Goal: Task Accomplishment & Management: Use online tool/utility

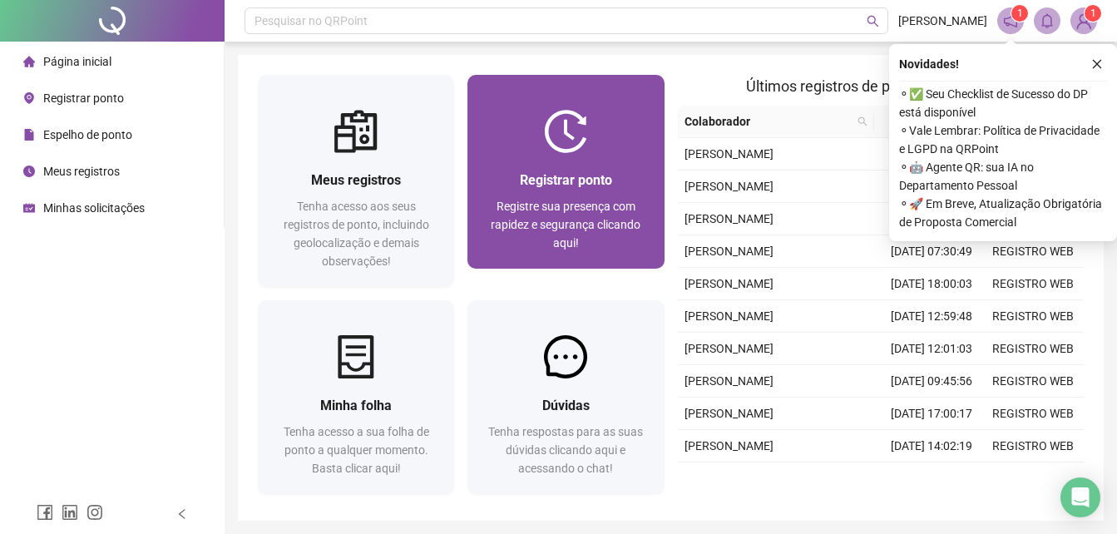
click at [624, 155] on div "Registrar ponto Registre sua presença com rapidez e segurança clicando aqui!" at bounding box center [565, 211] width 196 height 116
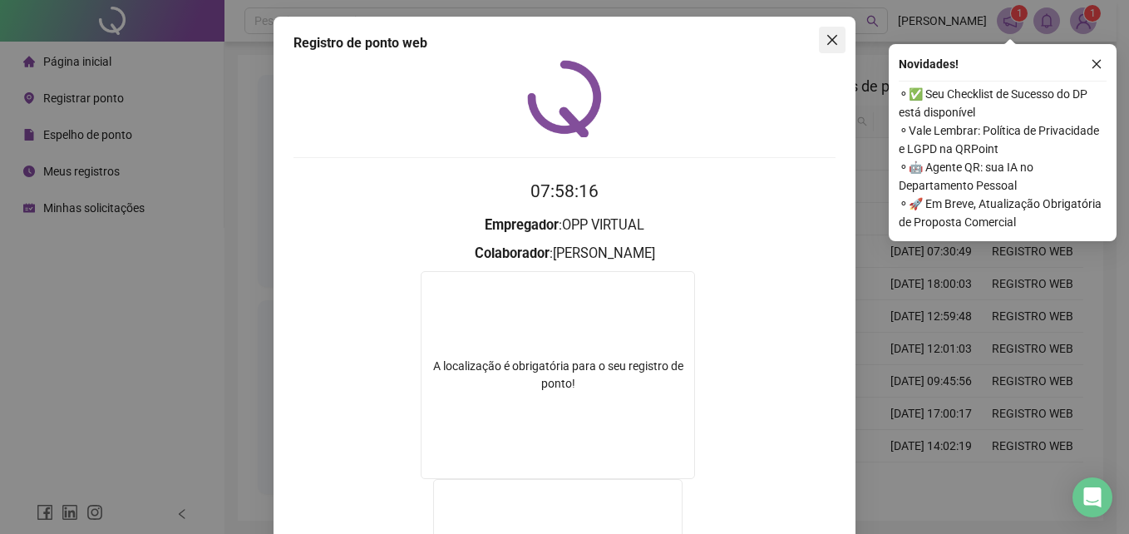
click at [831, 49] on button "Close" at bounding box center [832, 40] width 27 height 27
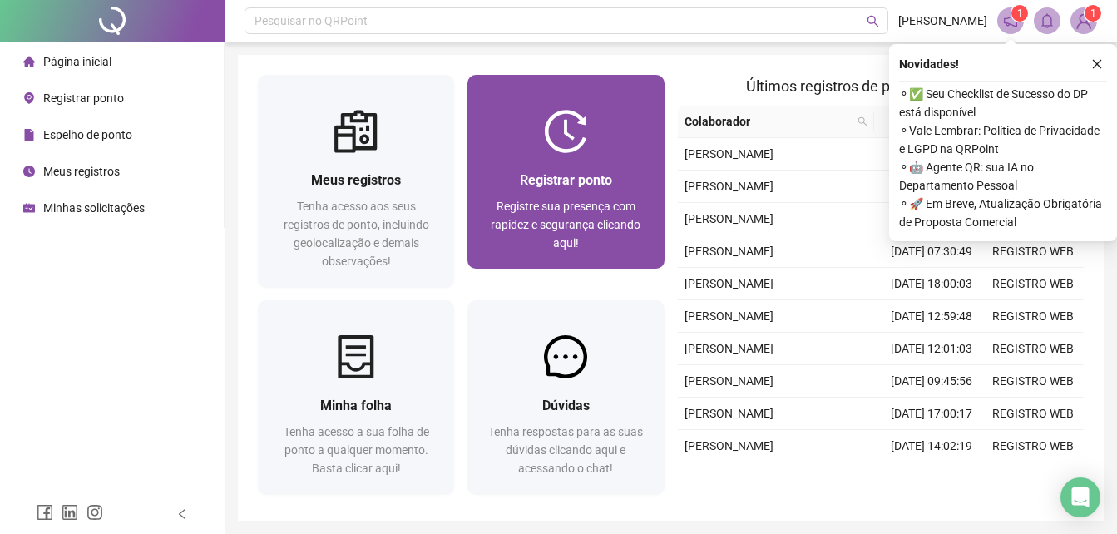
click at [540, 172] on span "Registrar ponto" at bounding box center [566, 180] width 92 height 16
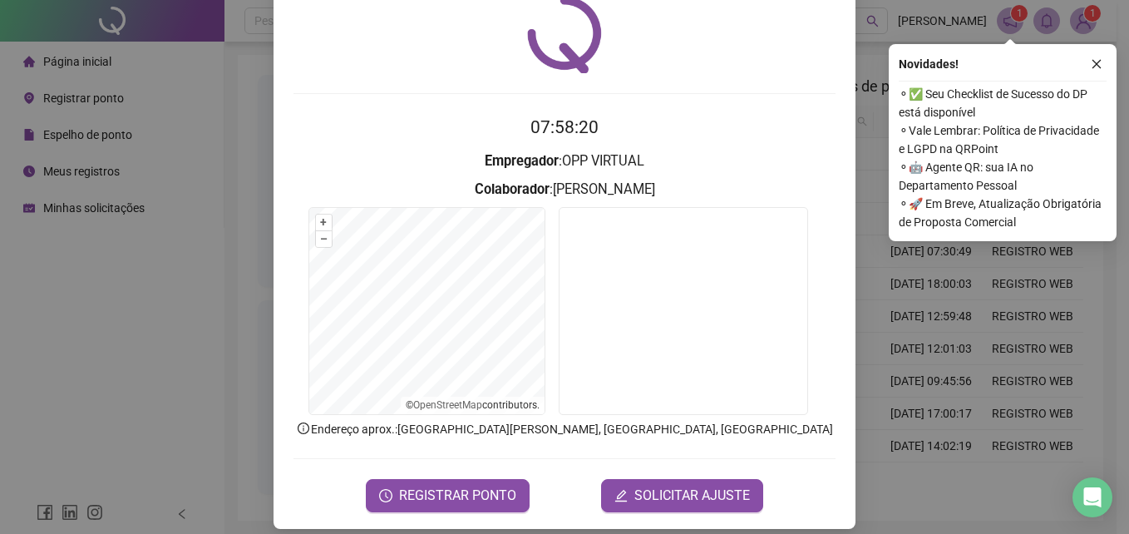
scroll to position [79, 0]
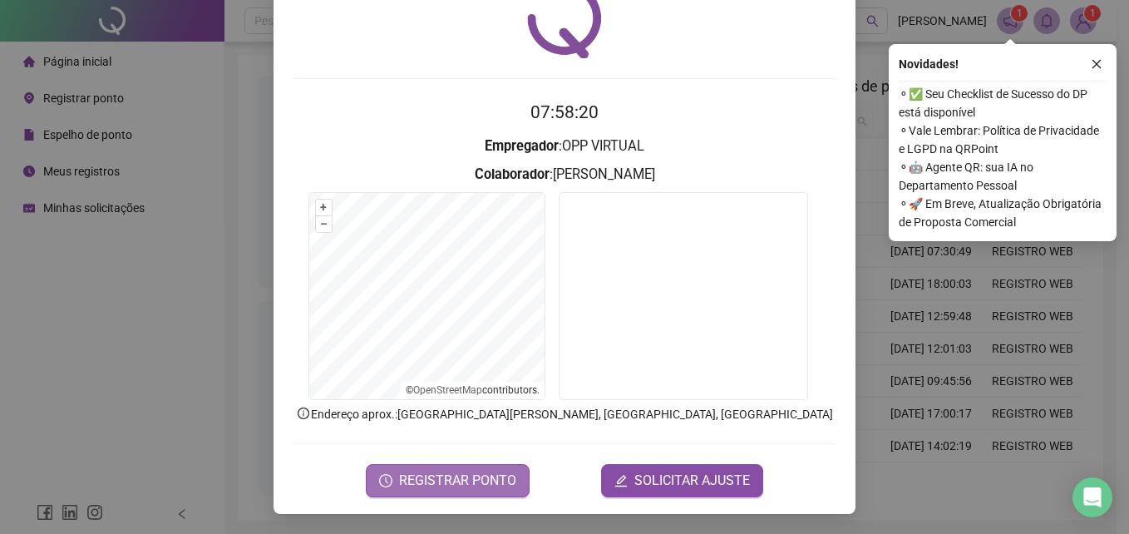
click at [497, 471] on span "REGISTRAR PONTO" at bounding box center [457, 481] width 117 height 20
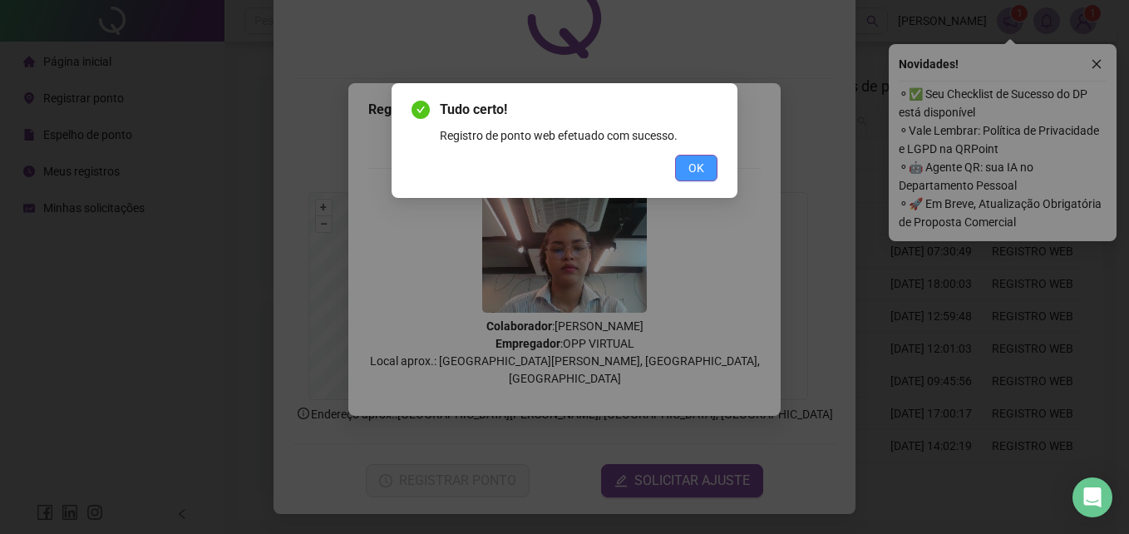
click at [698, 168] on span "OK" at bounding box center [696, 168] width 16 height 18
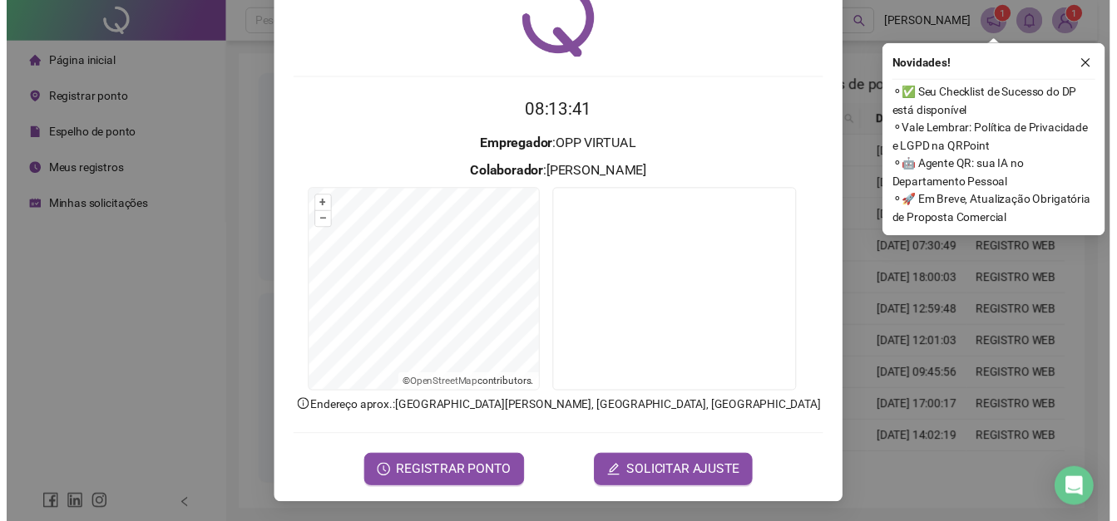
scroll to position [0, 0]
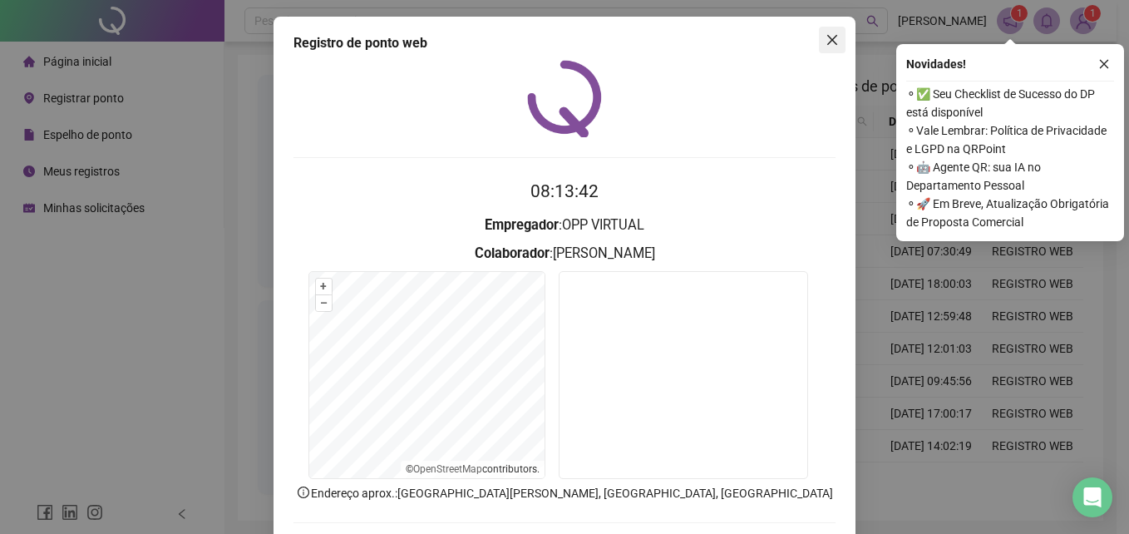
click at [826, 42] on icon "close" at bounding box center [832, 39] width 13 height 13
